Goal: Task Accomplishment & Management: Manage account settings

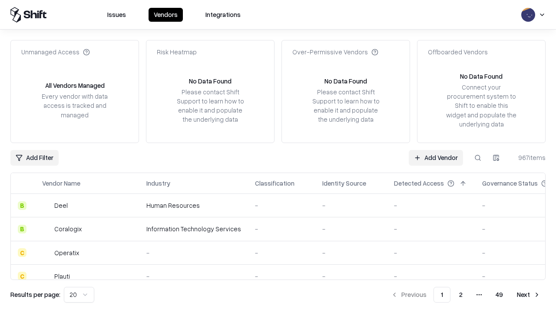
click at [436, 157] on link "Add Vendor" at bounding box center [436, 158] width 54 height 16
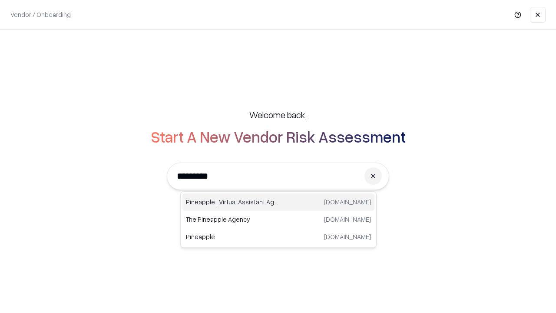
click at [279, 202] on div "Pineapple | Virtual Assistant Agency trypineapple.com" at bounding box center [279, 201] width 192 height 17
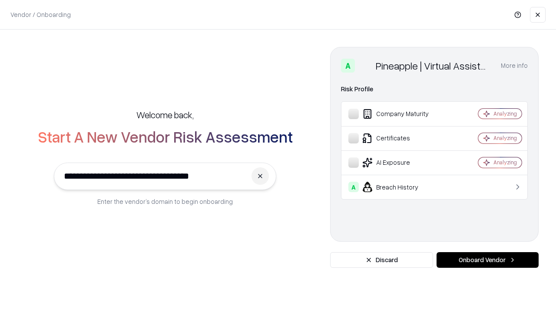
type input "**********"
click at [488, 260] on button "Onboard Vendor" at bounding box center [488, 260] width 102 height 16
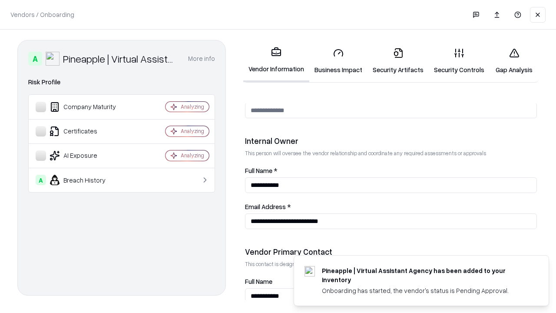
scroll to position [450, 0]
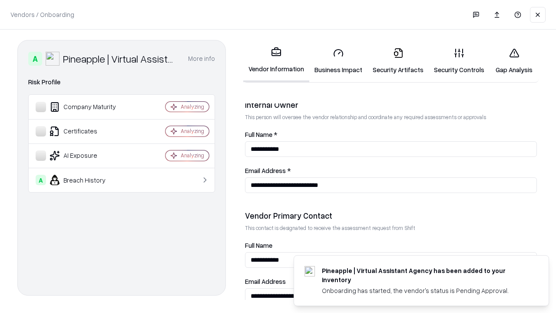
click at [339, 61] on link "Business Impact" at bounding box center [338, 61] width 58 height 40
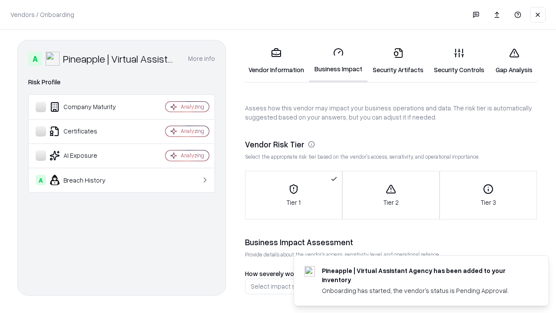
click at [398, 61] on link "Security Artifacts" at bounding box center [398, 61] width 61 height 40
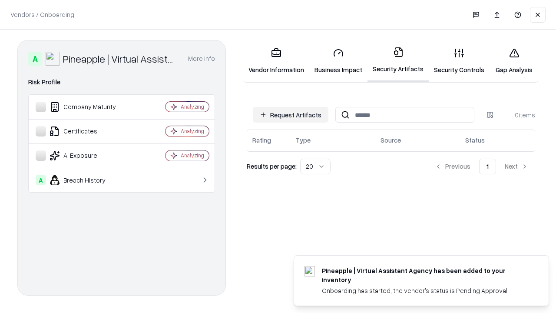
click at [291, 114] on button "Request Artifacts" at bounding box center [291, 115] width 76 height 16
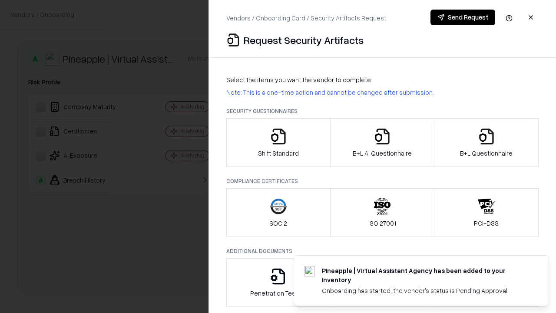
click at [278, 143] on icon "button" at bounding box center [278, 136] width 17 height 17
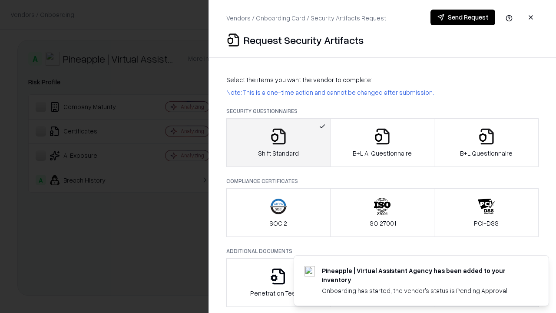
click at [463, 17] on button "Send Request" at bounding box center [463, 18] width 65 height 16
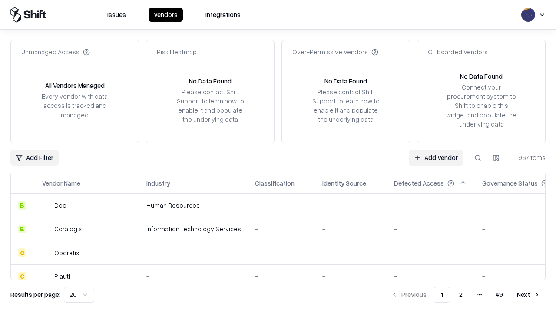
click at [478, 157] on button at bounding box center [478, 158] width 16 height 16
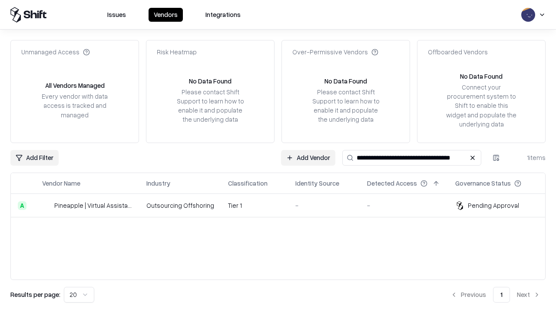
type input "**********"
click at [283, 205] on td "Tier 1" at bounding box center [254, 205] width 67 height 23
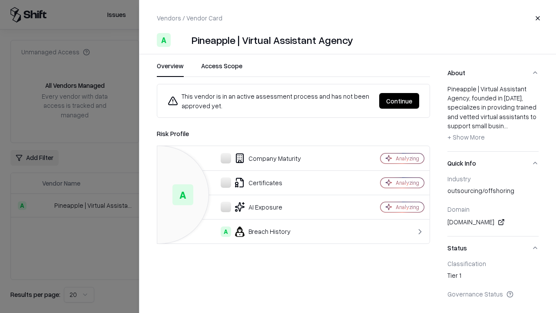
click at [399, 101] on button "Continue" at bounding box center [399, 101] width 40 height 16
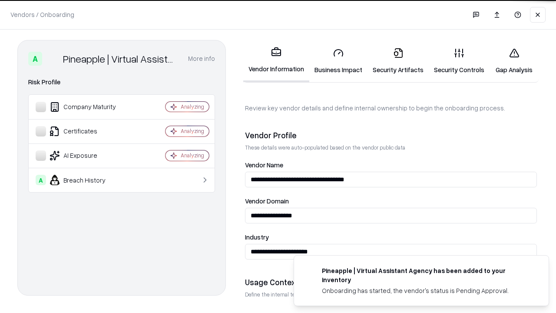
click at [398, 61] on link "Security Artifacts" at bounding box center [398, 61] width 61 height 40
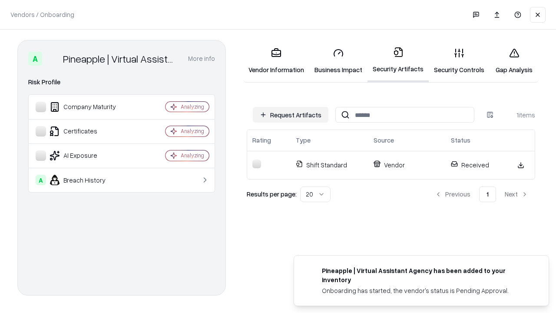
click at [514, 61] on link "Gap Analysis" at bounding box center [514, 61] width 49 height 40
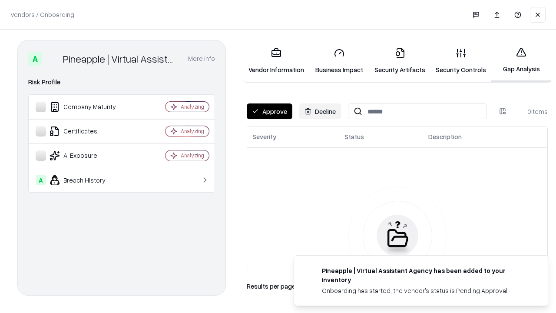
click at [269, 111] on button "Approve" at bounding box center [270, 111] width 46 height 16
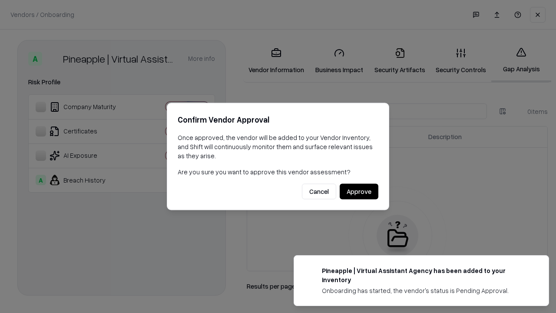
click at [359, 191] on button "Approve" at bounding box center [359, 192] width 39 height 16
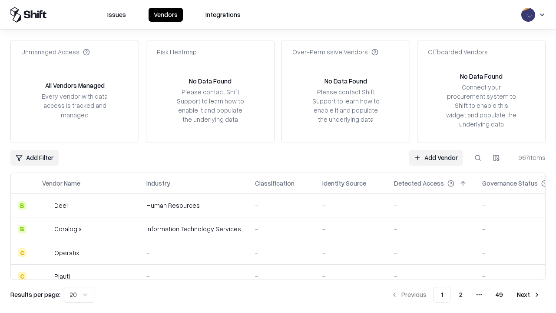
type input "**********"
click at [436, 157] on link "Add Vendor" at bounding box center [436, 158] width 54 height 16
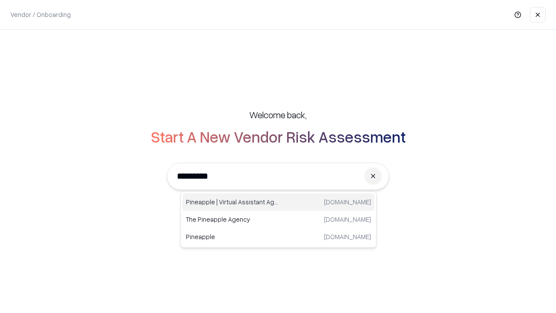
click at [279, 202] on div "Pineapple | Virtual Assistant Agency [DOMAIN_NAME]" at bounding box center [279, 201] width 192 height 17
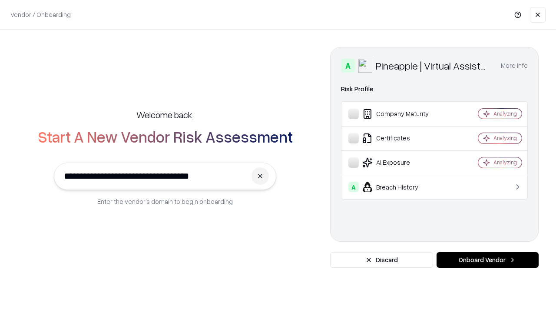
type input "**********"
click at [488, 260] on button "Onboard Vendor" at bounding box center [488, 260] width 102 height 16
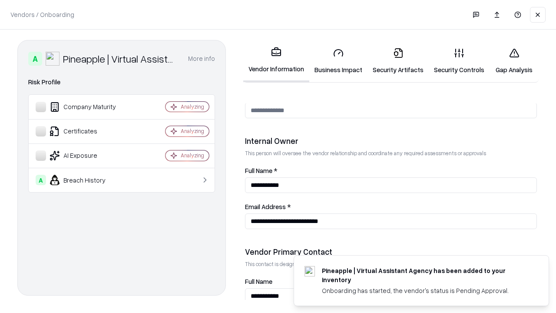
scroll to position [450, 0]
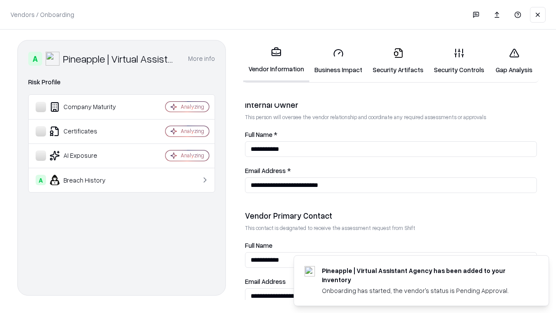
click at [514, 61] on link "Gap Analysis" at bounding box center [514, 61] width 49 height 40
